Goal: Information Seeking & Learning: Learn about a topic

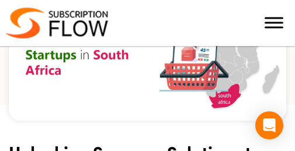
scroll to position [292, 0]
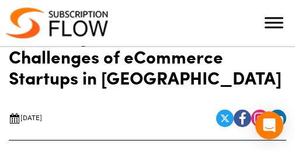
click at [72, 103] on div "[DATE] by Editorial Team Ecommerce Share" at bounding box center [147, 119] width 277 height 44
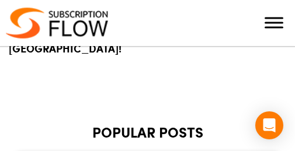
scroll to position [4730, 0]
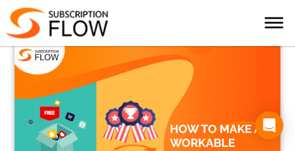
click at [275, 18] on span "Toggle Menu" at bounding box center [274, 19] width 19 height 2
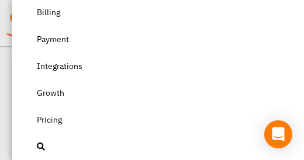
scroll to position [26, 0]
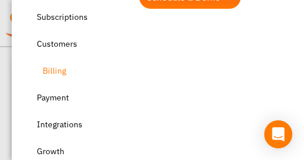
click at [82, 80] on link "Billing" at bounding box center [163, 70] width 257 height 23
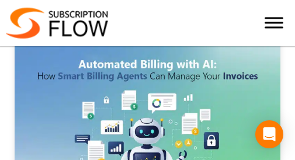
scroll to position [934, 0]
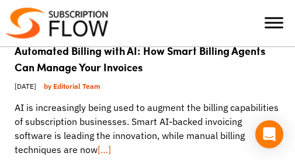
click at [279, 16] on div at bounding box center [273, 22] width 23 height 23
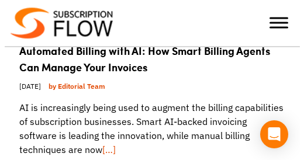
scroll to position [946, 0]
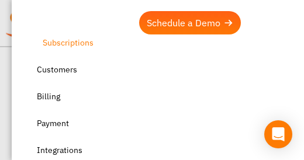
click at [81, 38] on link "Subscriptions" at bounding box center [163, 42] width 257 height 23
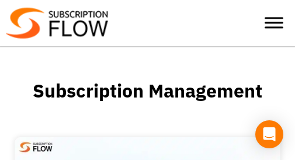
scroll to position [117, 0]
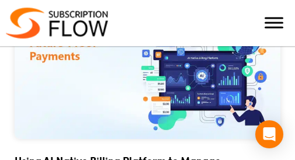
scroll to position [117, 0]
